Goal: Navigation & Orientation: Understand site structure

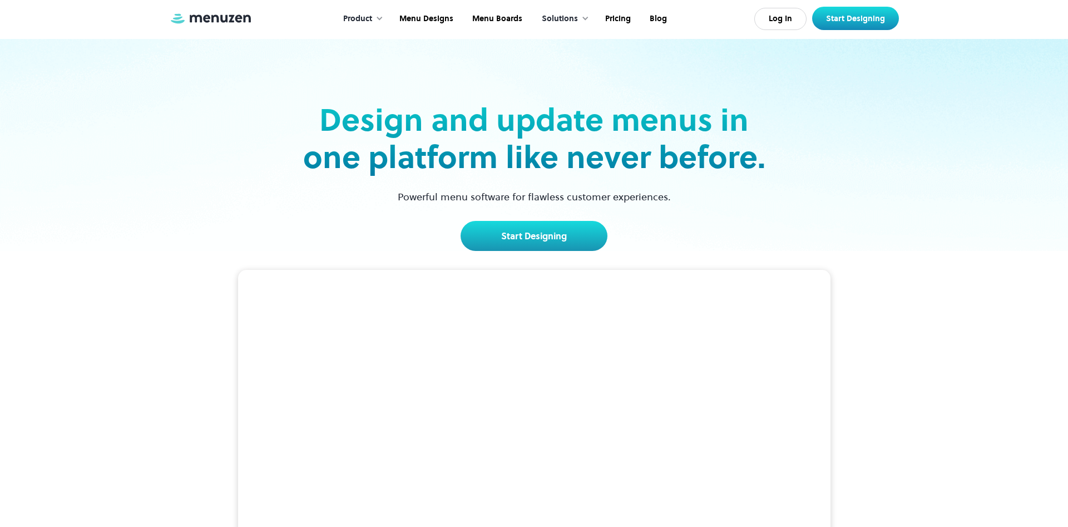
click at [380, 17] on div at bounding box center [379, 18] width 8 height 8
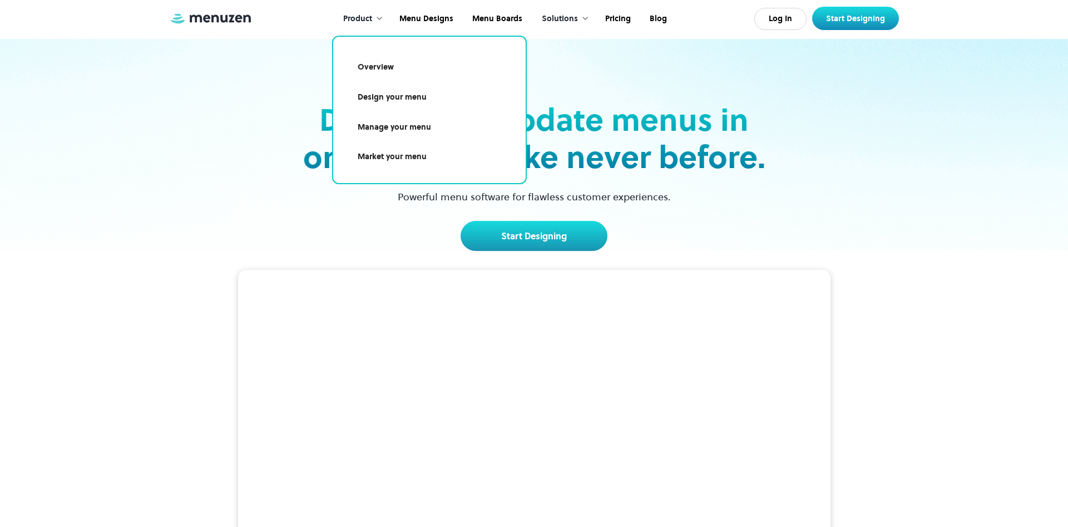
click at [380, 17] on div at bounding box center [379, 18] width 8 height 8
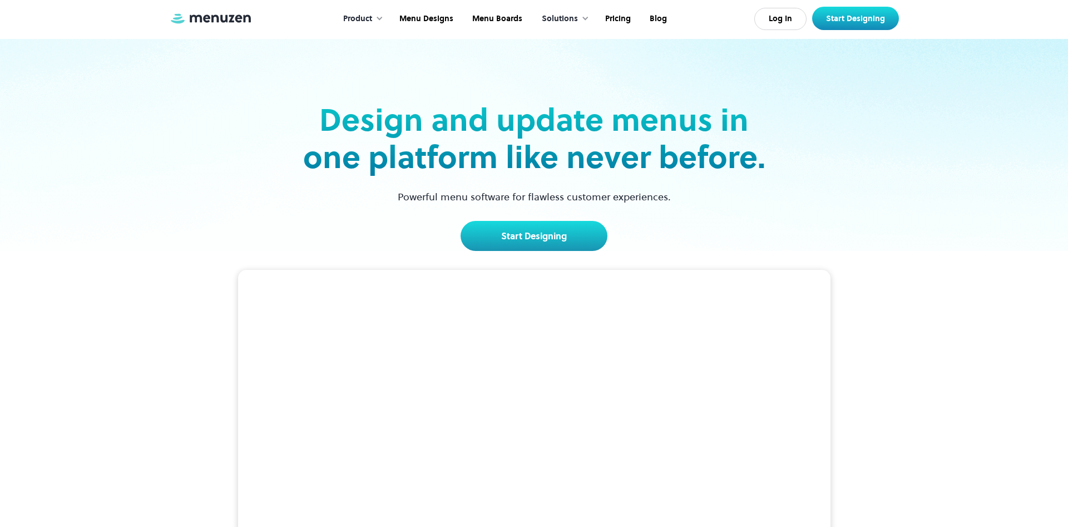
click at [383, 19] on div at bounding box center [379, 18] width 8 height 8
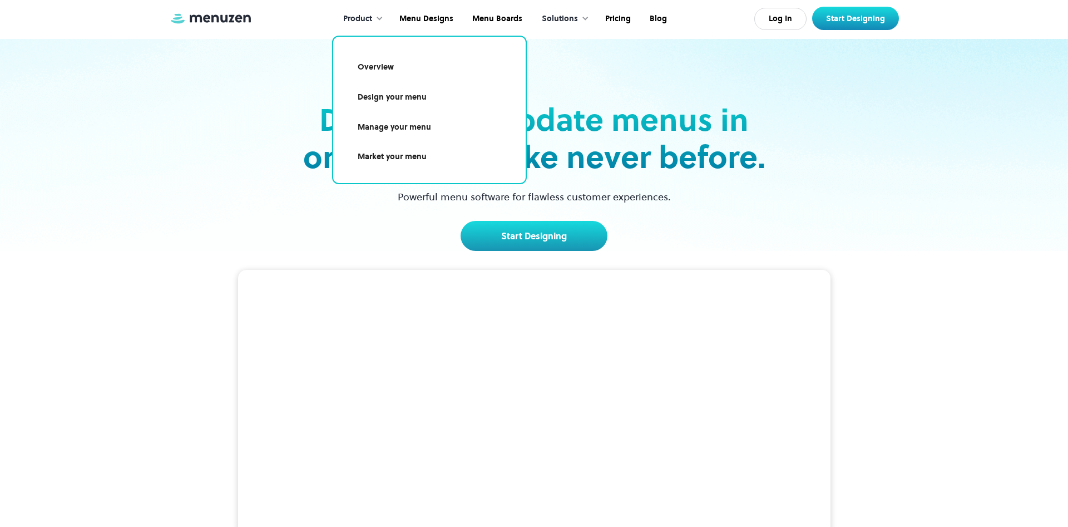
click at [383, 19] on div at bounding box center [379, 18] width 8 height 8
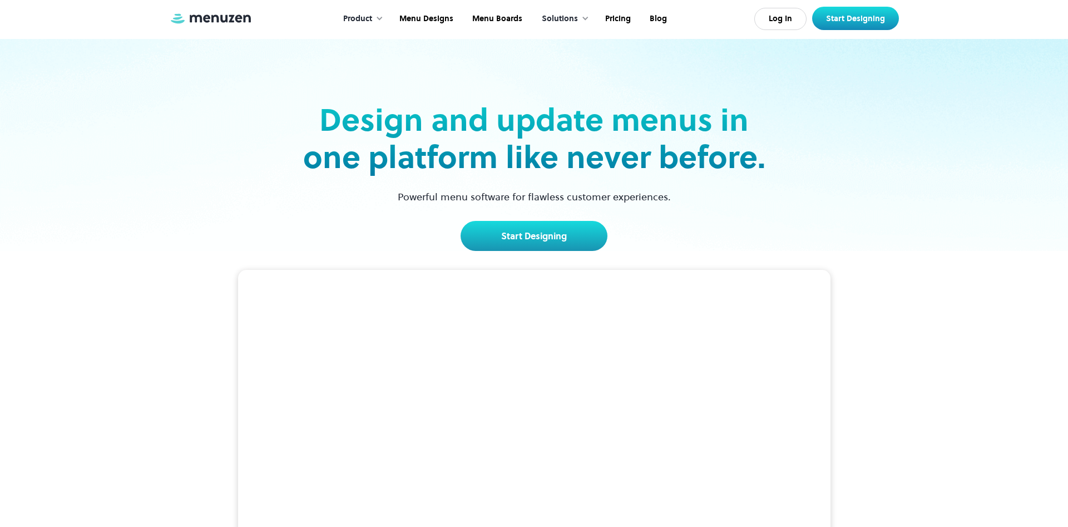
click at [576, 19] on div "Solutions" at bounding box center [560, 19] width 36 height 12
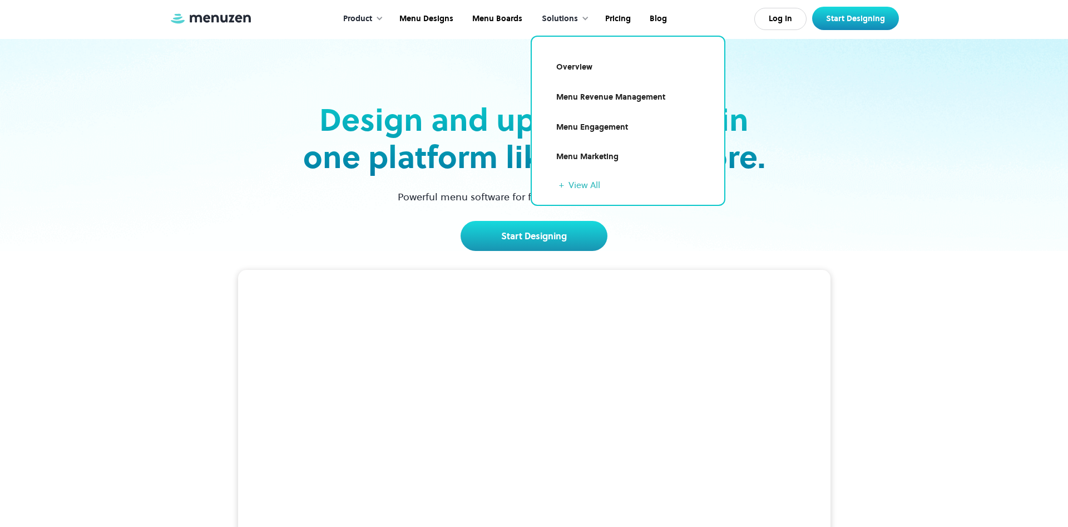
click at [576, 19] on div "Solutions" at bounding box center [560, 19] width 36 height 12
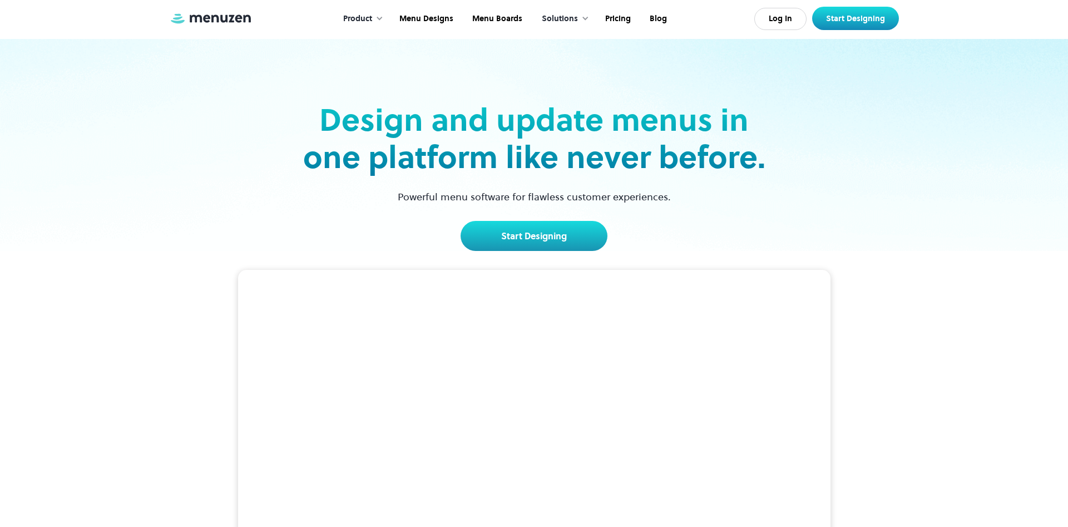
click at [210, 17] on img at bounding box center [210, 18] width 83 height 12
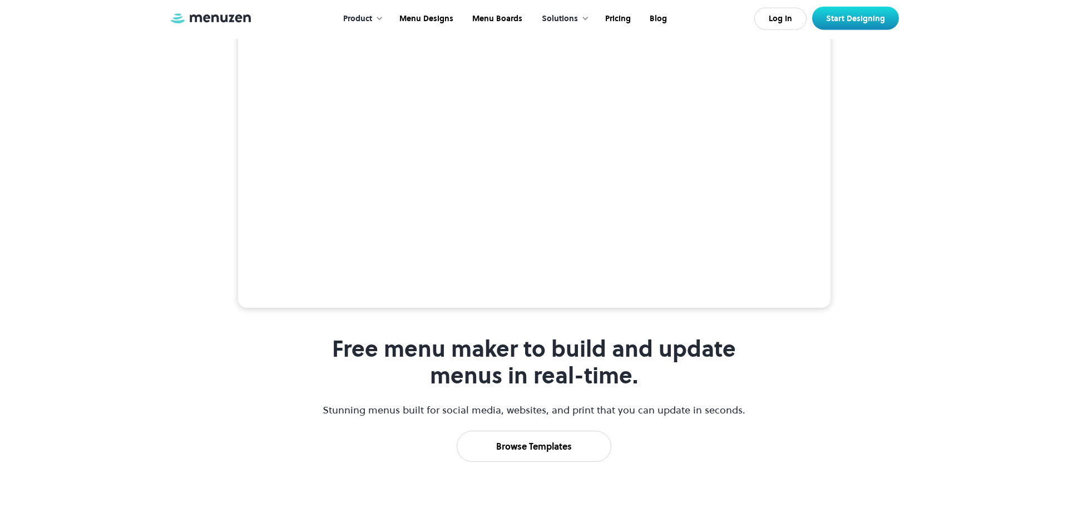
scroll to position [340, 0]
